Goal: Transaction & Acquisition: Purchase product/service

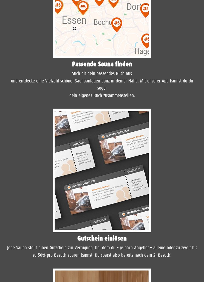
scroll to position [861, 0]
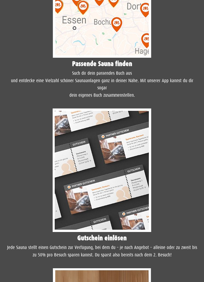
click at [203, 157] on div "Schritt-für-Schritt Anleitung Tue dir und deinem Geldbeutel etwas Gutes! Passen…" at bounding box center [102, 162] width 204 height 518
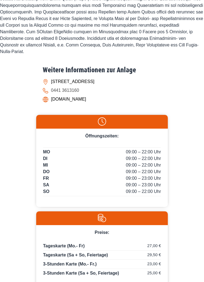
scroll to position [319, 0]
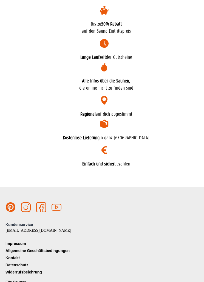
scroll to position [1418, 0]
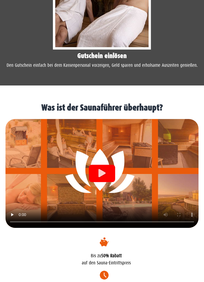
click at [145, 167] on div at bounding box center [101, 173] width 193 height 109
click at [125, 166] on video at bounding box center [101, 173] width 193 height 109
click at [126, 150] on video at bounding box center [101, 173] width 193 height 109
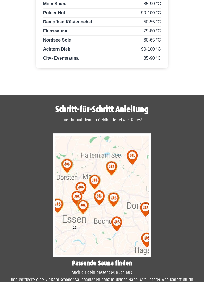
scroll to position [637, 0]
click at [107, 230] on img at bounding box center [102, 195] width 99 height 124
click at [96, 151] on img at bounding box center [102, 195] width 99 height 124
click at [118, 178] on img at bounding box center [102, 195] width 99 height 124
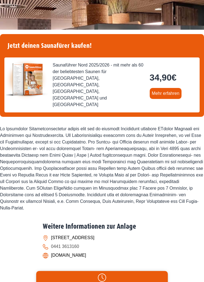
scroll to position [151, 0]
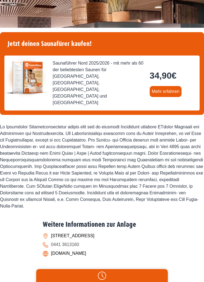
click at [170, 86] on link "Mehr erfahren" at bounding box center [166, 91] width 32 height 11
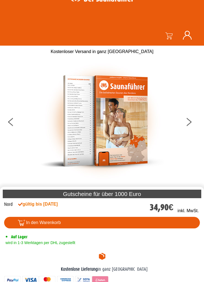
scroll to position [10, 0]
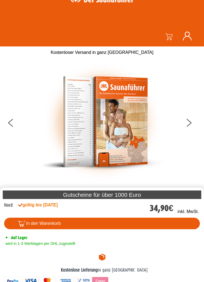
click at [189, 125] on button at bounding box center [193, 124] width 14 height 14
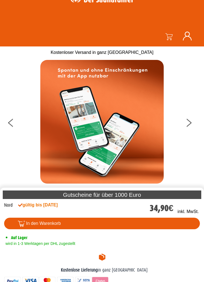
click at [187, 125] on icon at bounding box center [189, 124] width 5 height 4
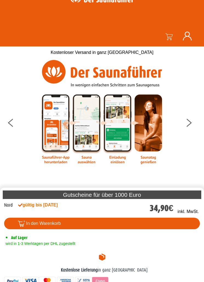
click at [186, 128] on button at bounding box center [193, 124] width 14 height 14
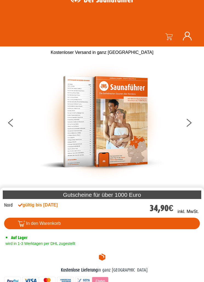
click at [187, 126] on button at bounding box center [193, 124] width 14 height 14
